Goal: Task Accomplishment & Management: Manage account settings

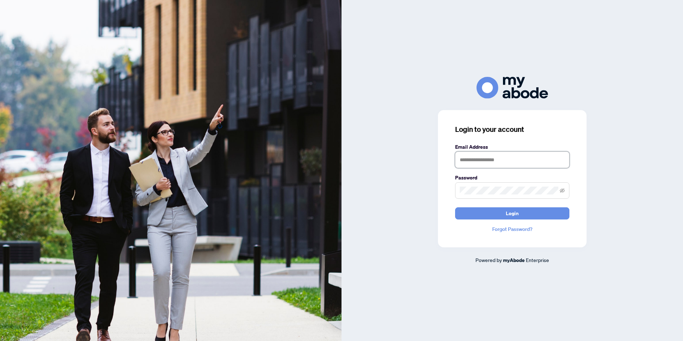
click at [492, 165] on input "text" at bounding box center [512, 159] width 114 height 16
type input "**********"
click at [455, 207] on button "Login" at bounding box center [512, 213] width 114 height 12
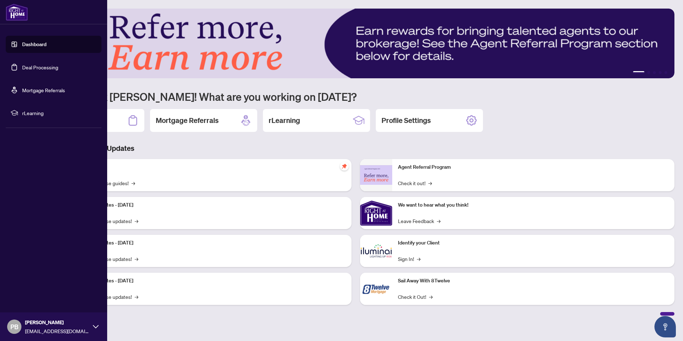
click at [26, 64] on link "Deal Processing" at bounding box center [40, 67] width 36 height 6
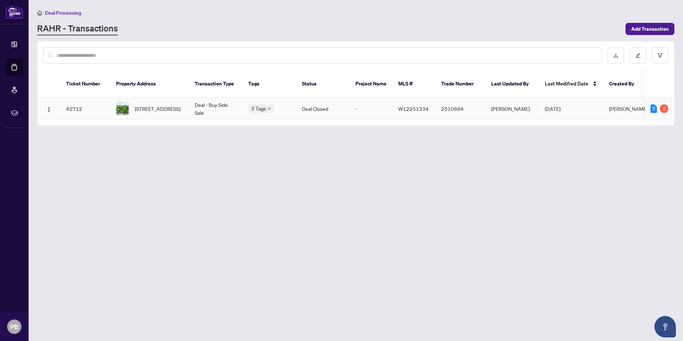
click at [165, 105] on span "[STREET_ADDRESS]" at bounding box center [158, 109] width 46 height 8
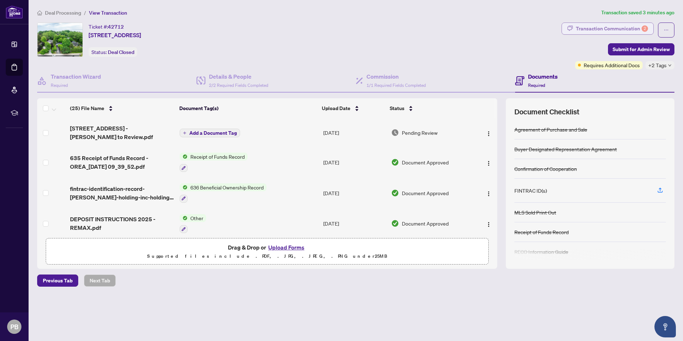
click at [611, 27] on div "Transaction Communication 2" at bounding box center [612, 28] width 72 height 11
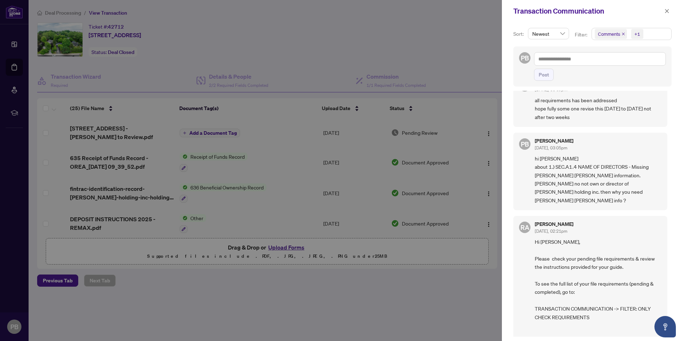
scroll to position [143, 0]
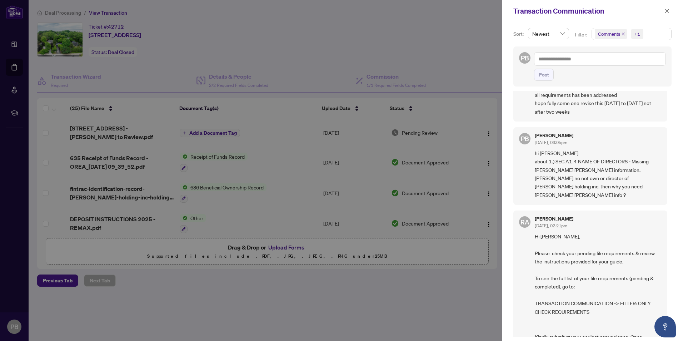
click at [462, 62] on div at bounding box center [341, 170] width 683 height 341
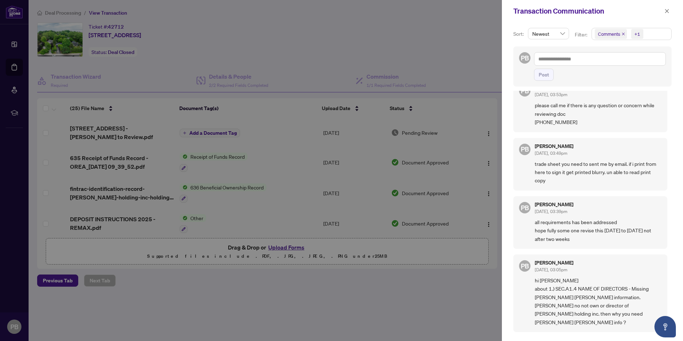
scroll to position [0, 0]
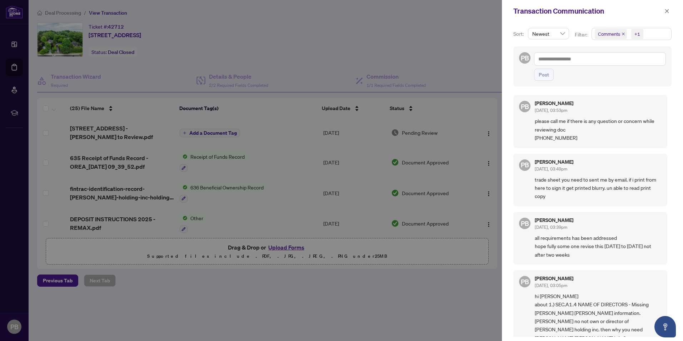
click at [616, 34] on span "Comments" at bounding box center [609, 33] width 22 height 7
click at [599, 64] on span "Select Comments" at bounding box center [599, 64] width 6 height 6
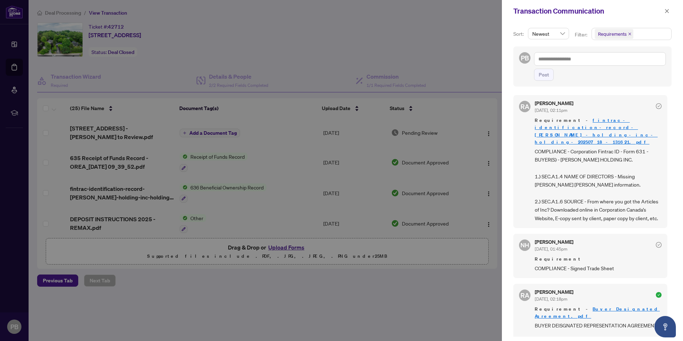
click at [575, 70] on div "Post" at bounding box center [600, 75] width 132 height 12
click at [279, 71] on div at bounding box center [341, 170] width 683 height 341
click at [287, 147] on div at bounding box center [341, 170] width 683 height 341
click at [667, 11] on icon "close" at bounding box center [666, 11] width 5 height 5
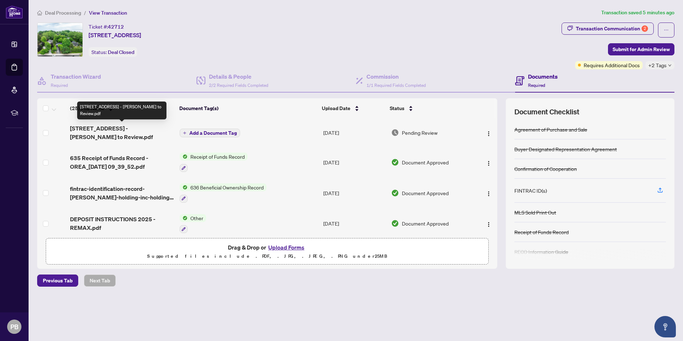
click at [122, 129] on span "4312 Lakeshore Rd - trade sheet - Parminder to Review.pdf" at bounding box center [122, 132] width 104 height 17
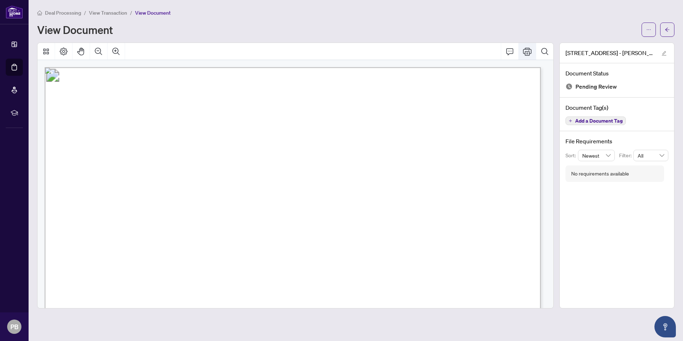
click at [527, 47] on icon "Print" at bounding box center [527, 51] width 9 height 9
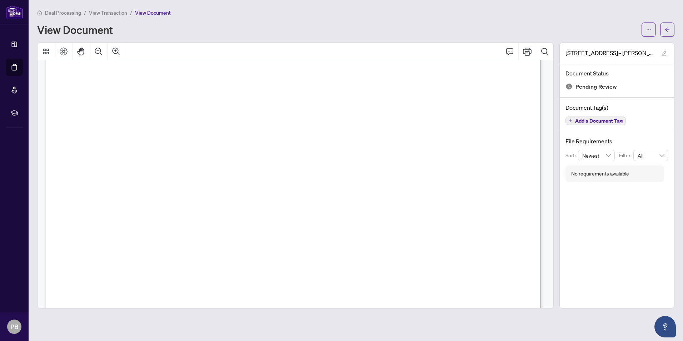
scroll to position [87, 0]
click at [236, 26] on div "View Document" at bounding box center [337, 29] width 600 height 11
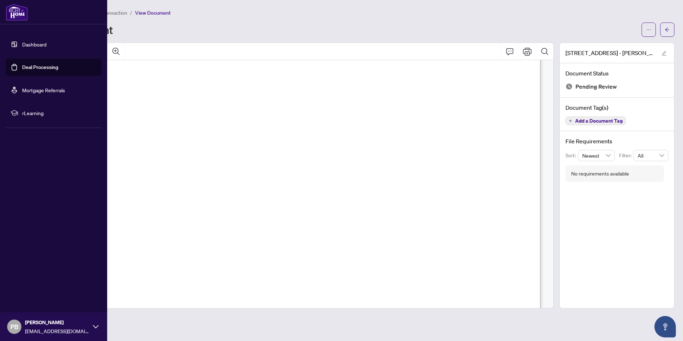
click at [28, 42] on link "Dashboard" at bounding box center [34, 44] width 24 height 6
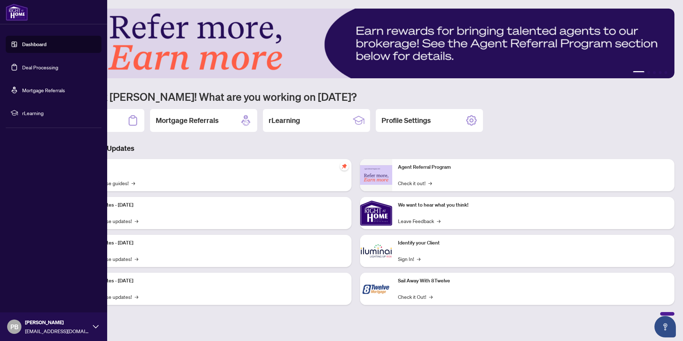
click at [27, 66] on link "Deal Processing" at bounding box center [40, 67] width 36 height 6
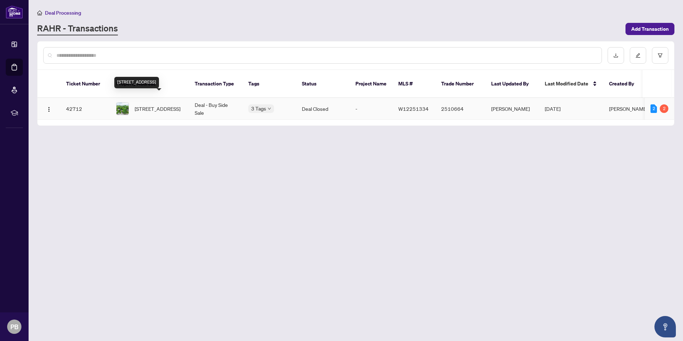
click at [158, 105] on span "4312 Lakeshore Rd, Burlington, Ontario L7L 1A8, Canada" at bounding box center [158, 109] width 46 height 8
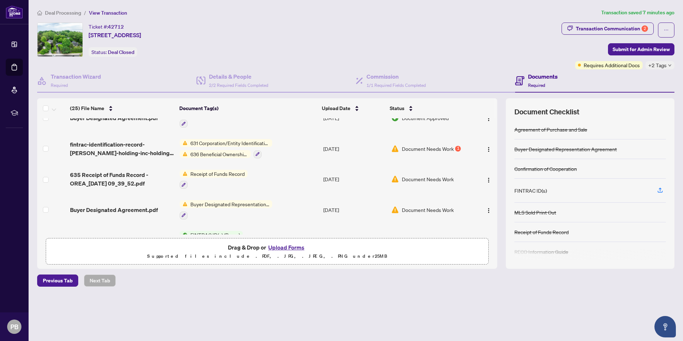
scroll to position [143, 0]
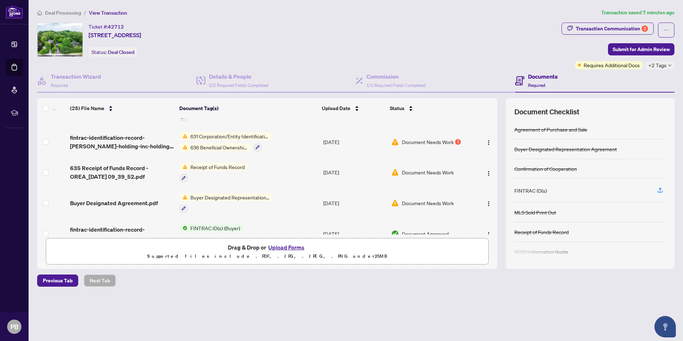
click at [445, 141] on span "Document Needs Work" at bounding box center [428, 142] width 52 height 8
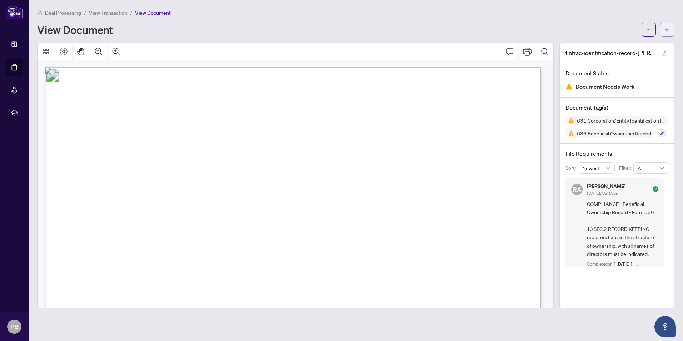
click at [666, 28] on icon "arrow-left" at bounding box center [667, 29] width 5 height 5
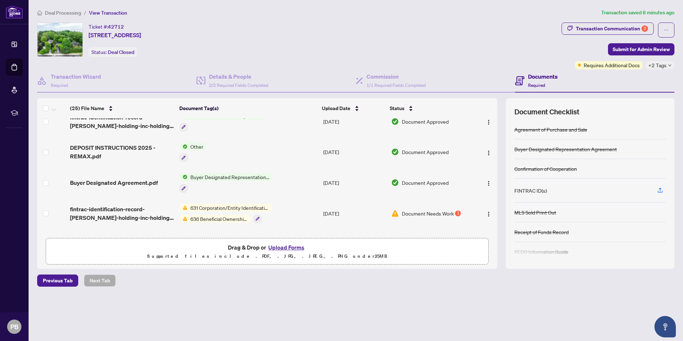
scroll to position [107, 0]
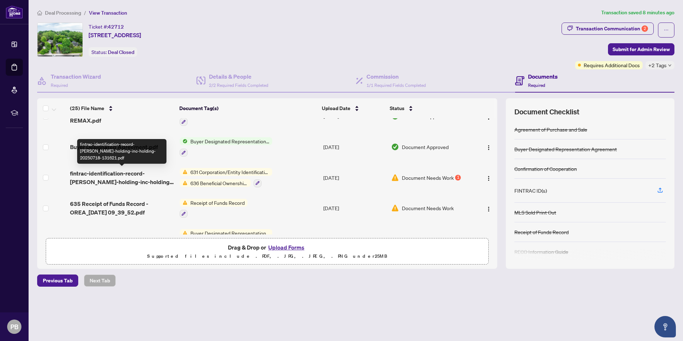
click at [141, 170] on span "fintrac-identification-record-bhella-holding-inc-holding-20250718-131621.pdf" at bounding box center [122, 177] width 104 height 17
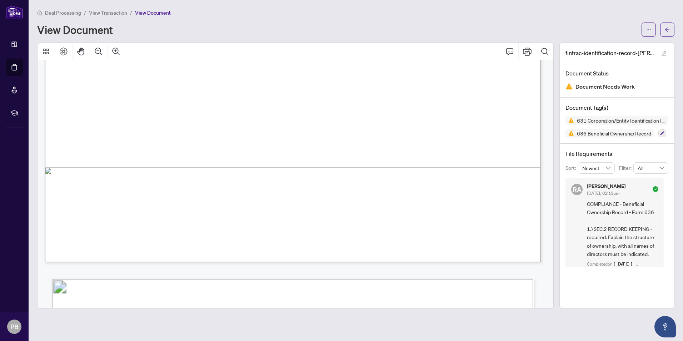
scroll to position [4429, 0]
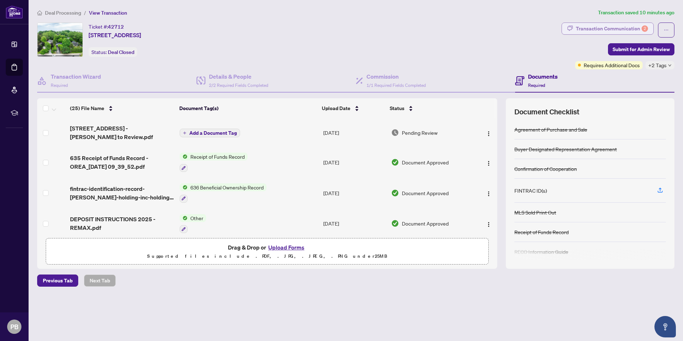
click at [604, 29] on div "Transaction Communication 2" at bounding box center [612, 28] width 72 height 11
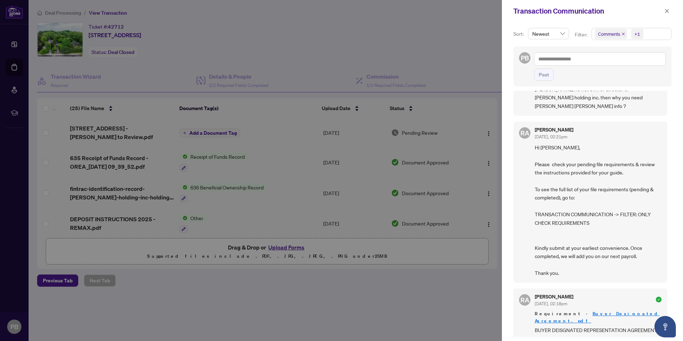
scroll to position [250, 0]
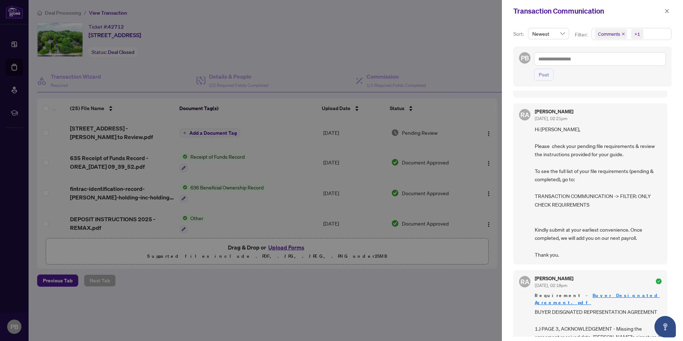
click at [601, 33] on span "Comments" at bounding box center [609, 33] width 22 height 7
click at [598, 62] on span "Select Comments" at bounding box center [599, 64] width 6 height 6
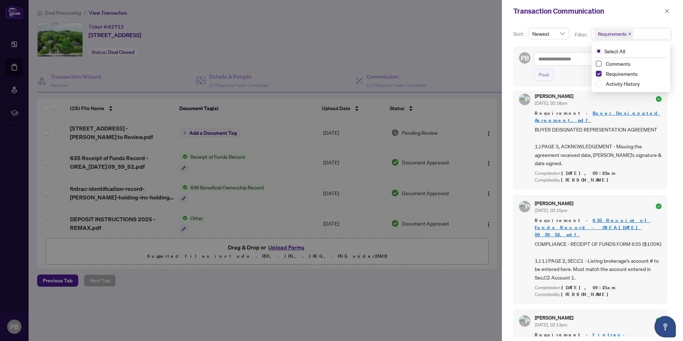
scroll to position [0, 0]
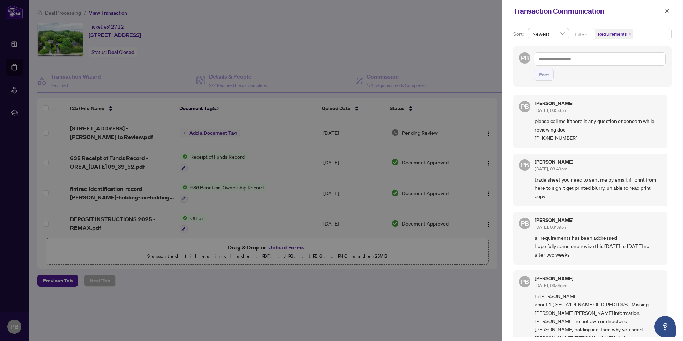
click at [574, 79] on div "Post" at bounding box center [600, 75] width 132 height 12
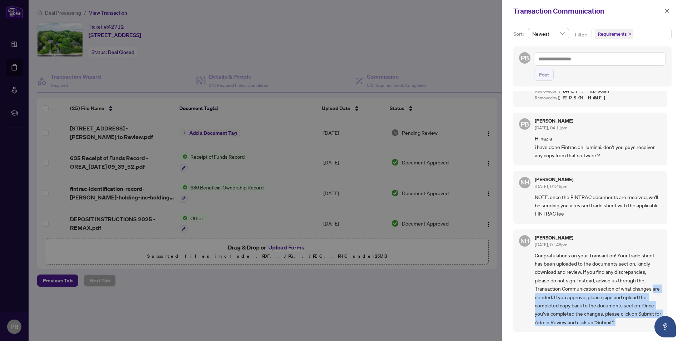
drag, startPoint x: 667, startPoint y: 308, endPoint x: 665, endPoint y: 237, distance: 71.4
click at [665, 237] on div "PB Parminder Bhella Aug/18/2025, 03:53pm please call me if there is any questio…" at bounding box center [592, 214] width 158 height 246
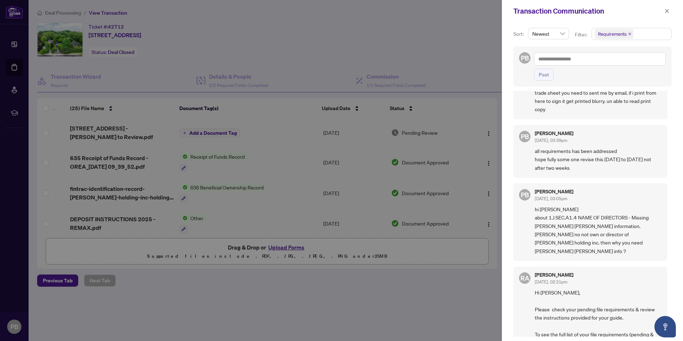
scroll to position [107, 0]
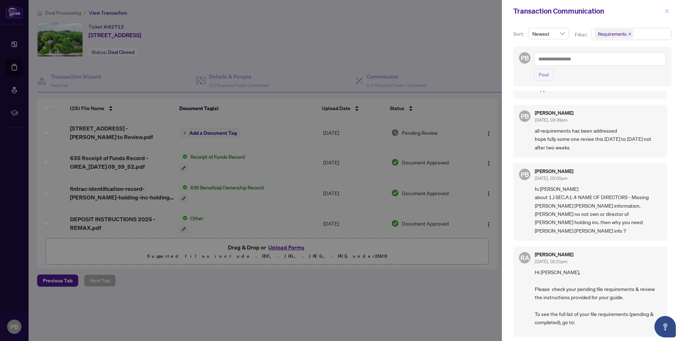
click at [667, 12] on icon "close" at bounding box center [666, 11] width 5 height 5
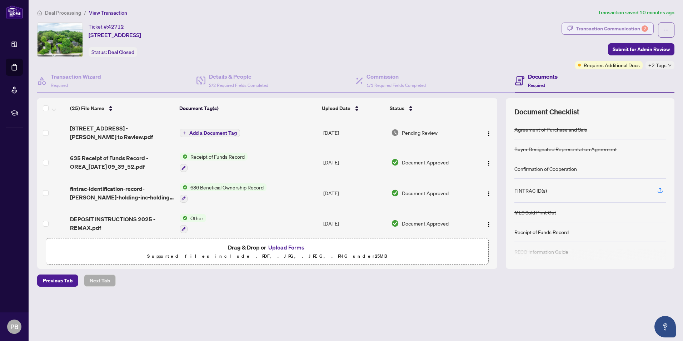
click at [601, 27] on div "Transaction Communication 2" at bounding box center [612, 28] width 72 height 11
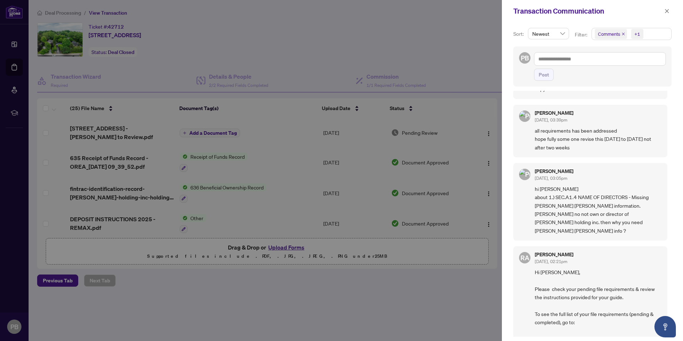
scroll to position [0, 0]
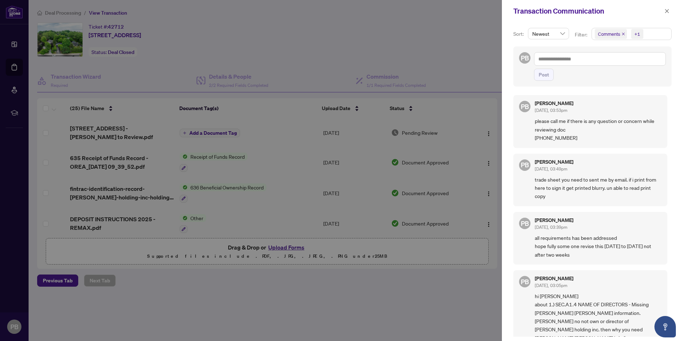
click at [611, 32] on span "Comments" at bounding box center [609, 33] width 22 height 7
click at [596, 72] on span "Select Requirements" at bounding box center [599, 74] width 6 height 6
click at [597, 61] on span "Select Comments" at bounding box center [599, 64] width 6 height 6
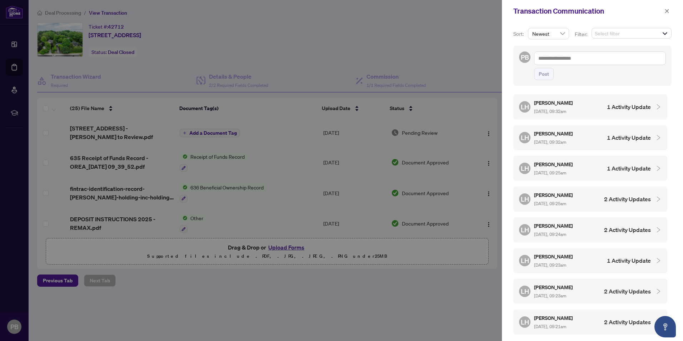
click at [561, 105] on h5 "Lulu Hao" at bounding box center [554, 103] width 40 height 8
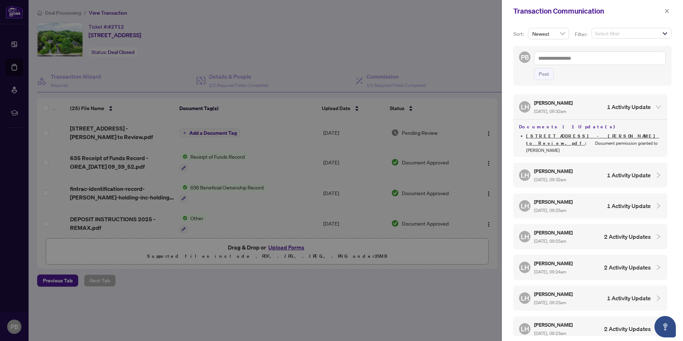
click at [655, 108] on icon "expanded" at bounding box center [658, 107] width 6 height 6
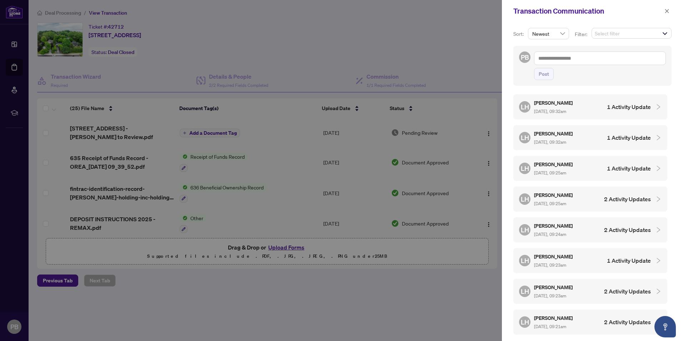
click at [385, 52] on div at bounding box center [341, 170] width 683 height 341
click at [670, 11] on button "button" at bounding box center [666, 11] width 9 height 9
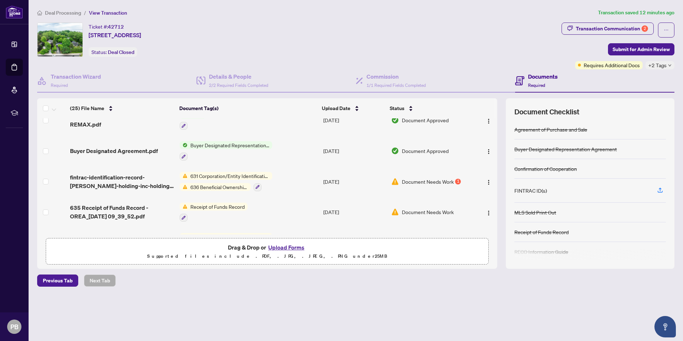
scroll to position [101, 0]
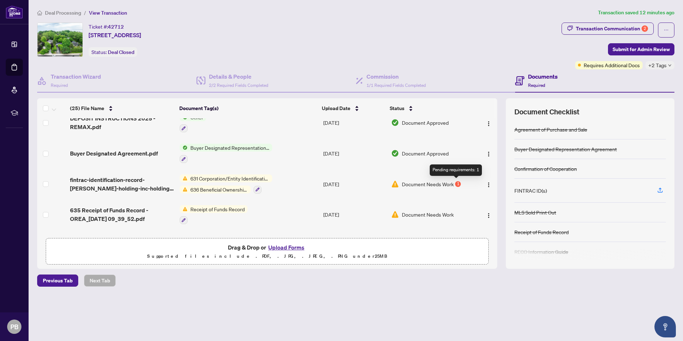
click at [456, 183] on div "1" at bounding box center [458, 184] width 6 height 6
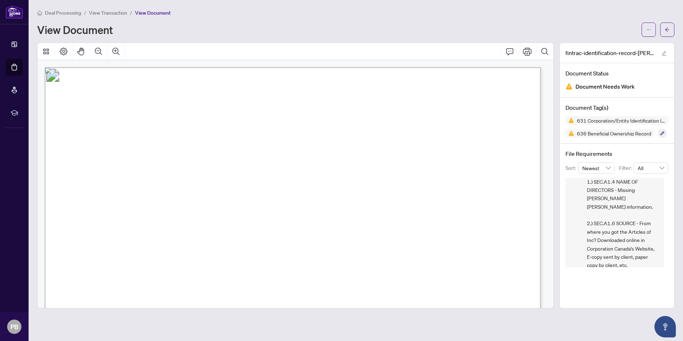
scroll to position [185, 0]
click at [667, 30] on icon "arrow-left" at bounding box center [667, 29] width 5 height 5
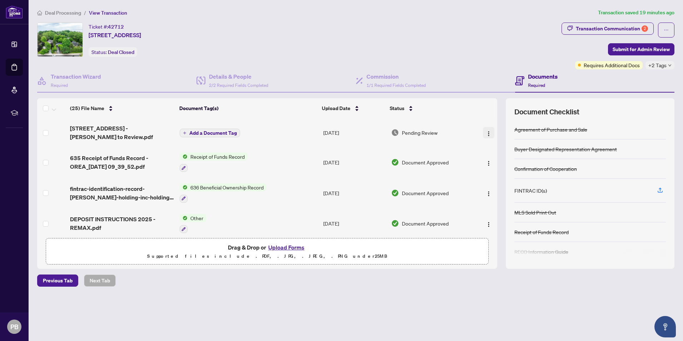
click at [486, 134] on img "button" at bounding box center [489, 134] width 6 height 6
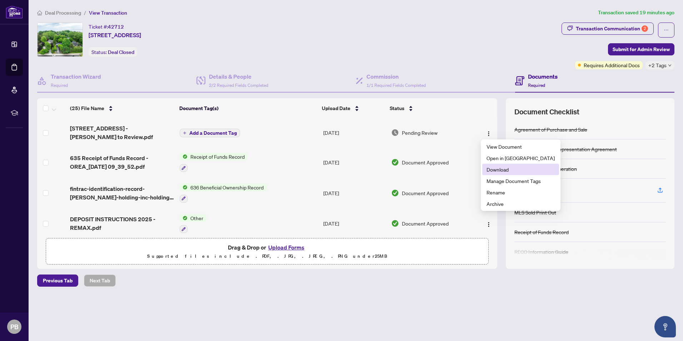
click at [499, 170] on span "Download" at bounding box center [520, 169] width 68 height 8
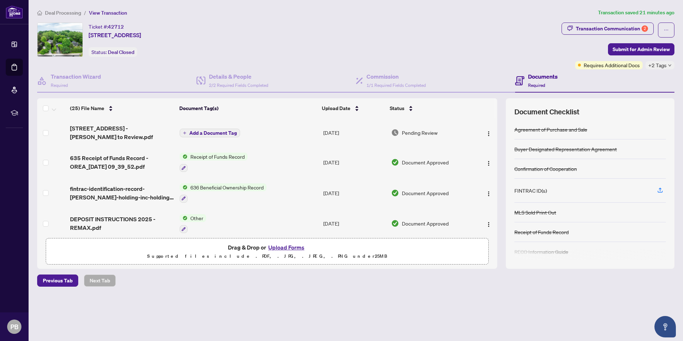
click at [279, 247] on button "Upload Forms" at bounding box center [286, 246] width 40 height 9
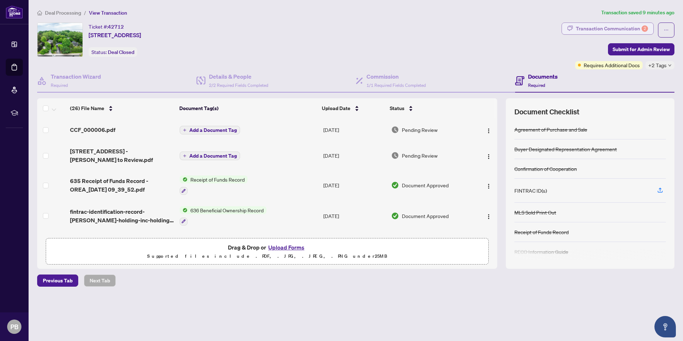
click at [610, 25] on div "Transaction Communication 2" at bounding box center [612, 28] width 72 height 11
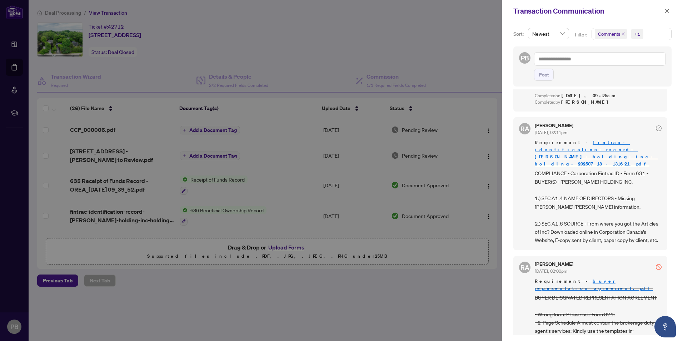
scroll to position [750, 0]
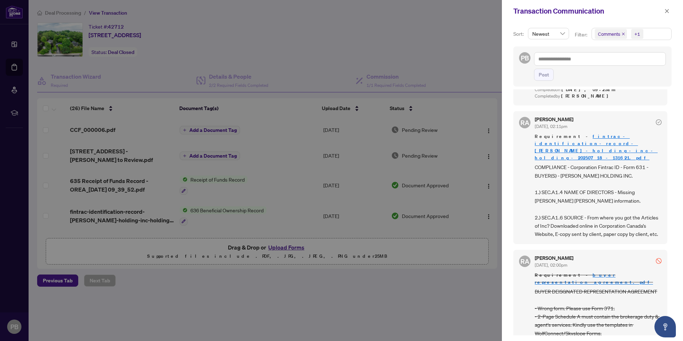
click at [292, 55] on div at bounding box center [341, 170] width 683 height 341
click at [668, 11] on icon "close" at bounding box center [666, 11] width 5 height 5
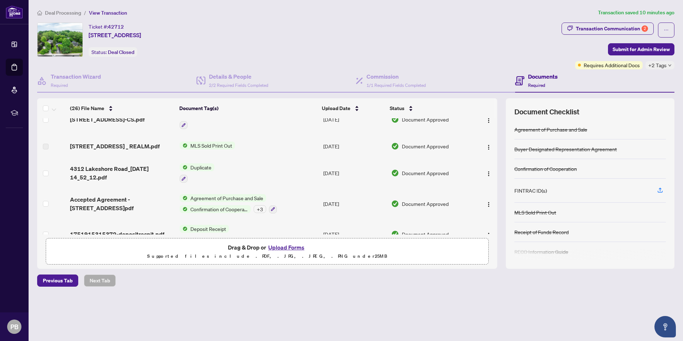
scroll to position [659, 0]
